Goal: Navigation & Orientation: Go to known website

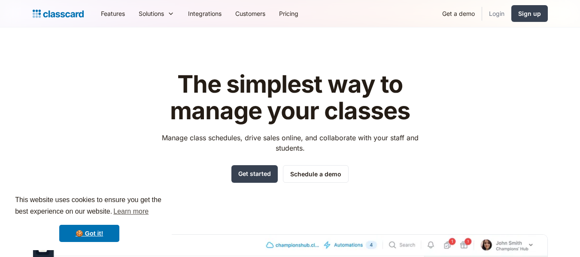
click at [502, 12] on link "Login" at bounding box center [496, 13] width 29 height 19
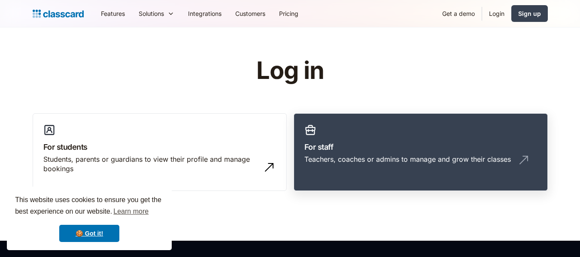
click at [418, 133] on link "For staff Teachers, coaches or admins to manage and grow their classes" at bounding box center [421, 152] width 254 height 78
